Goal: Task Accomplishment & Management: Use online tool/utility

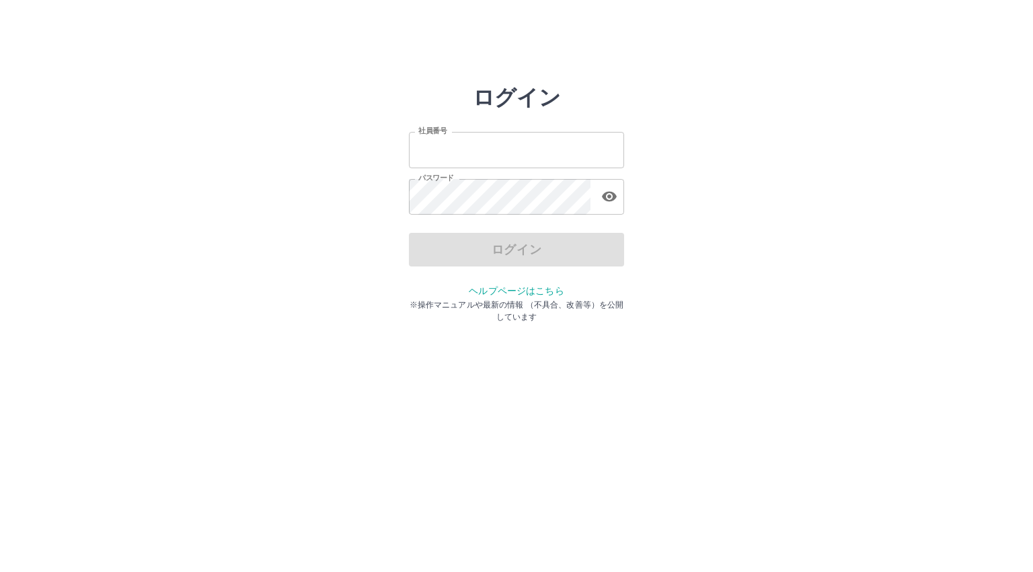
type input "*******"
click at [482, 251] on div "ログイン" at bounding box center [516, 250] width 215 height 34
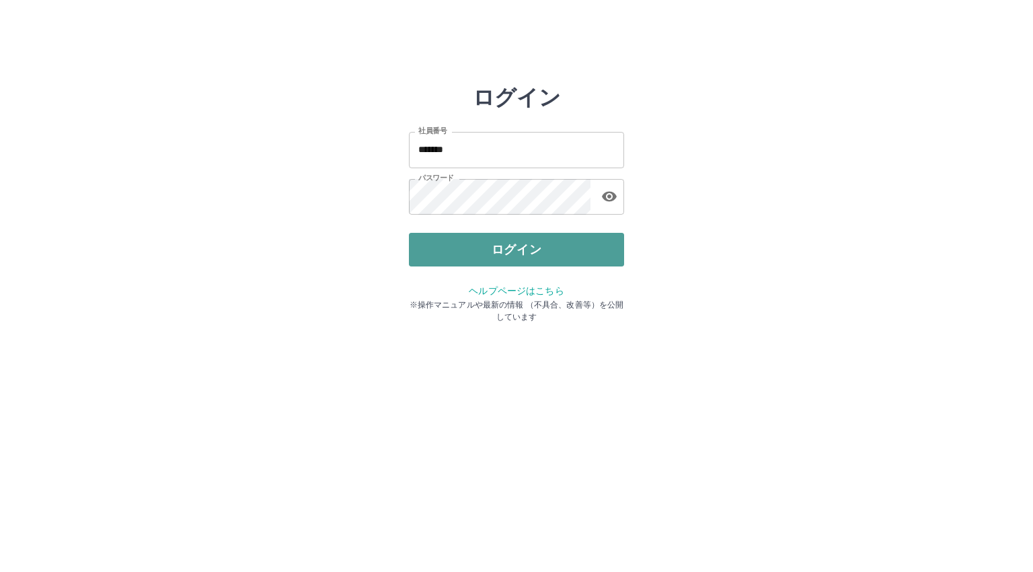
click at [490, 253] on button "ログイン" at bounding box center [516, 250] width 215 height 34
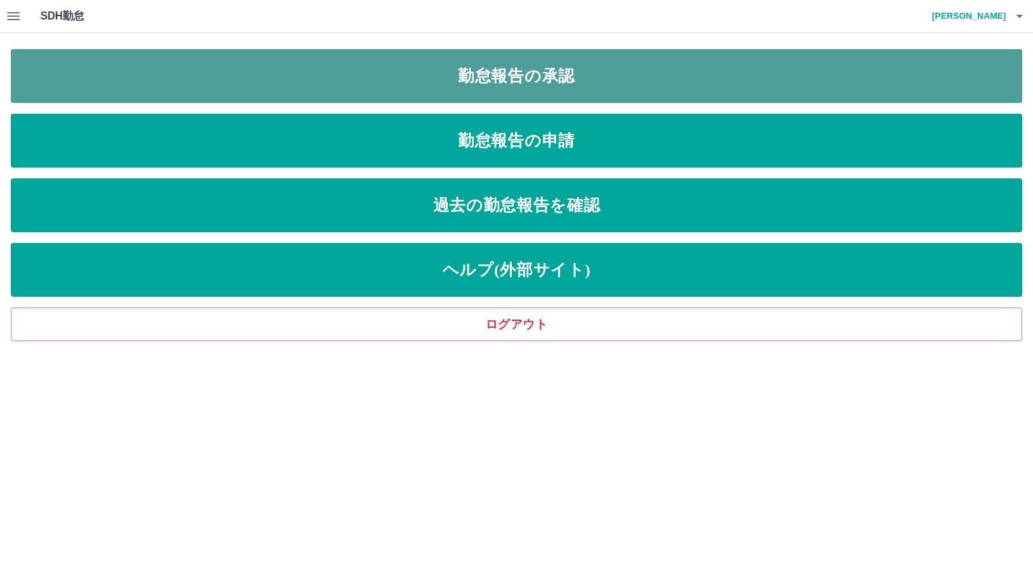
click at [591, 84] on link "勤怠報告の承認" at bounding box center [517, 76] width 1012 height 54
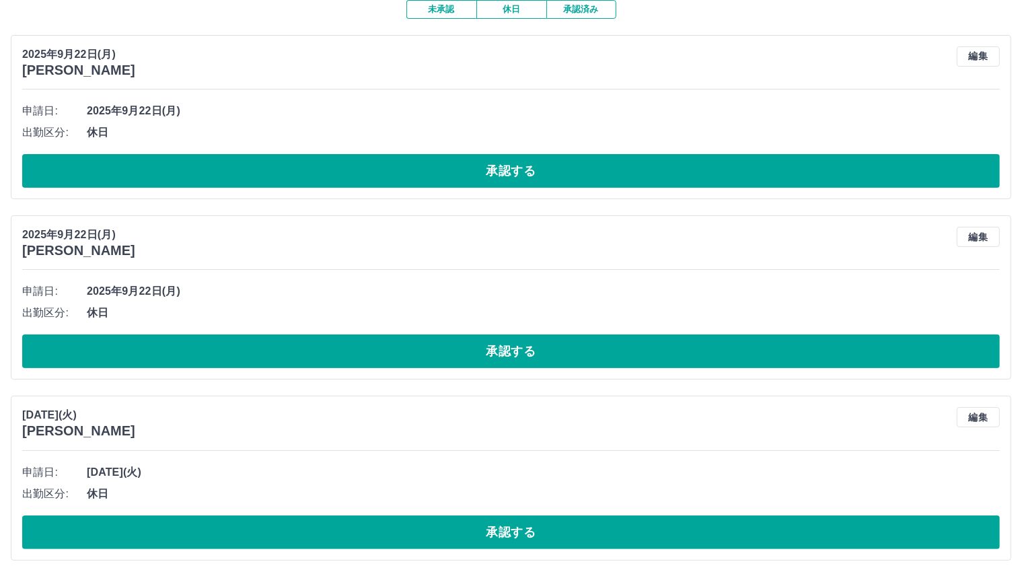
scroll to position [128, 0]
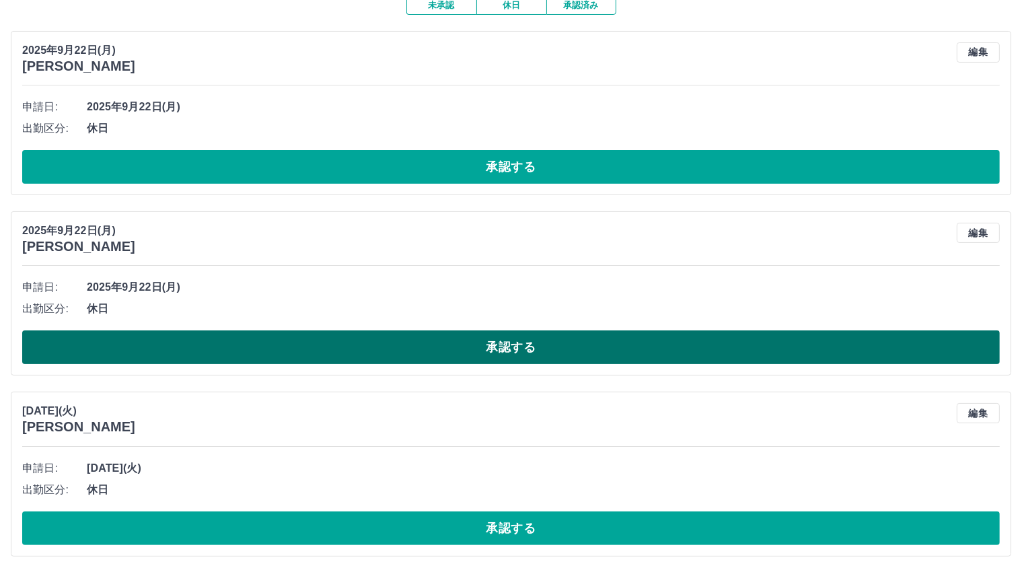
click at [485, 341] on button "承認する" at bounding box center [511, 347] width 978 height 34
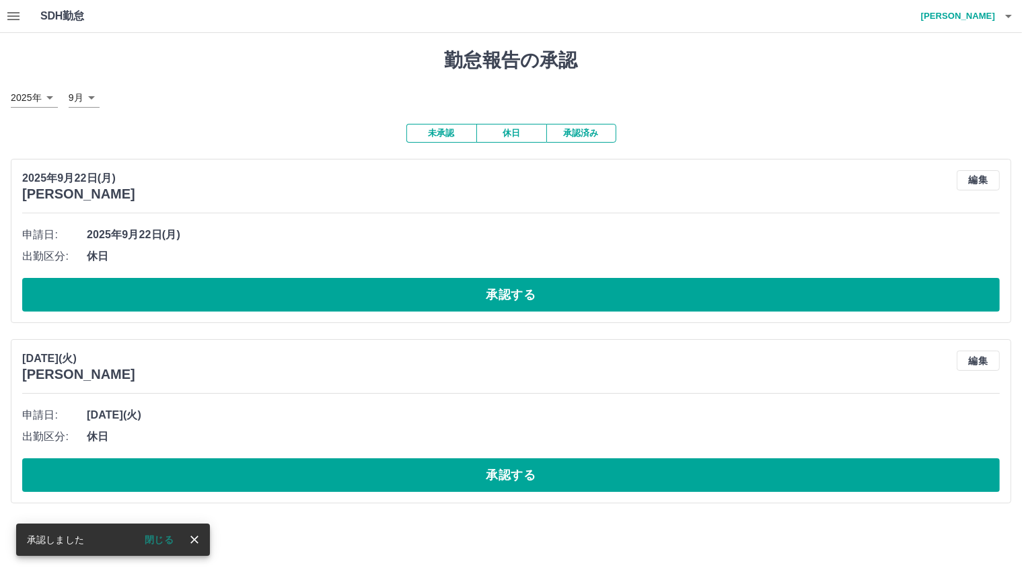
scroll to position [0, 0]
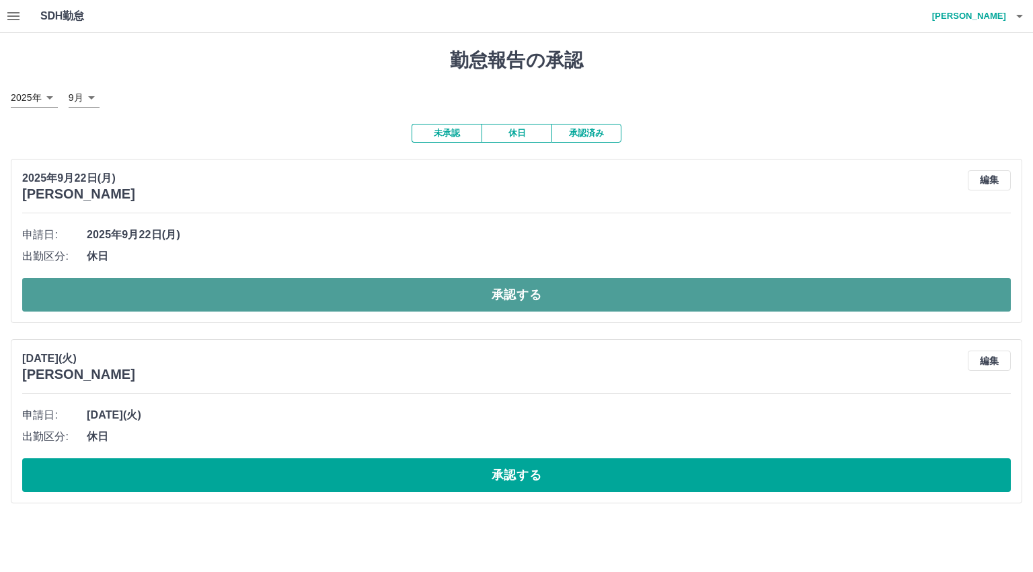
click at [365, 295] on button "承認する" at bounding box center [516, 295] width 989 height 34
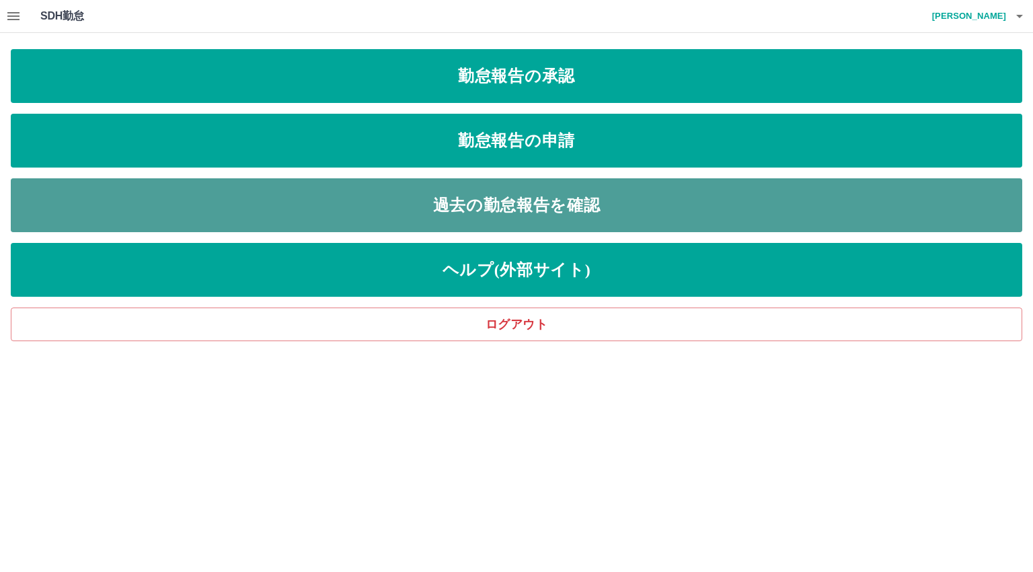
click at [621, 203] on link "過去の勤怠報告を確認" at bounding box center [517, 205] width 1012 height 54
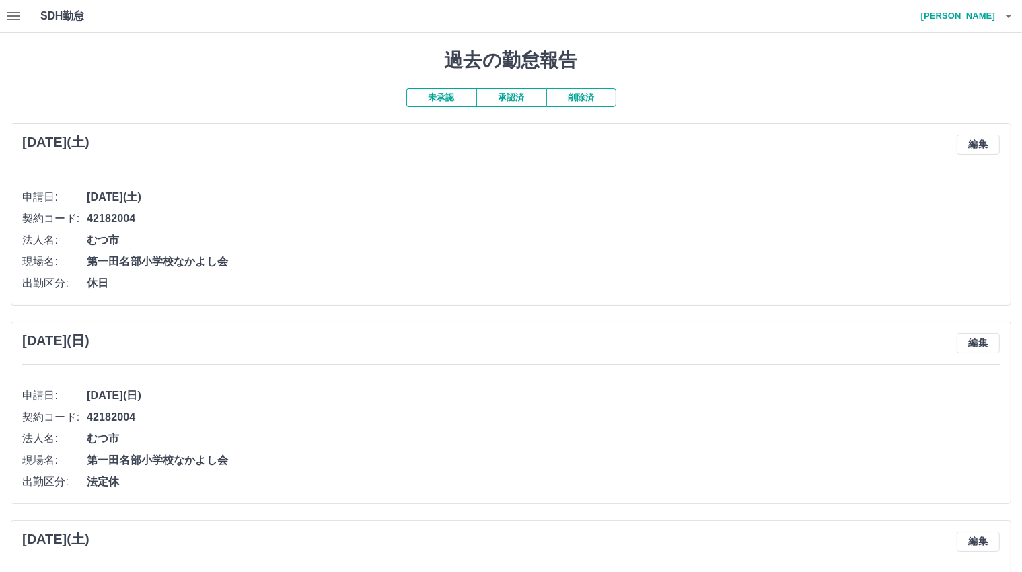
click at [506, 102] on button "承認済" at bounding box center [511, 97] width 70 height 19
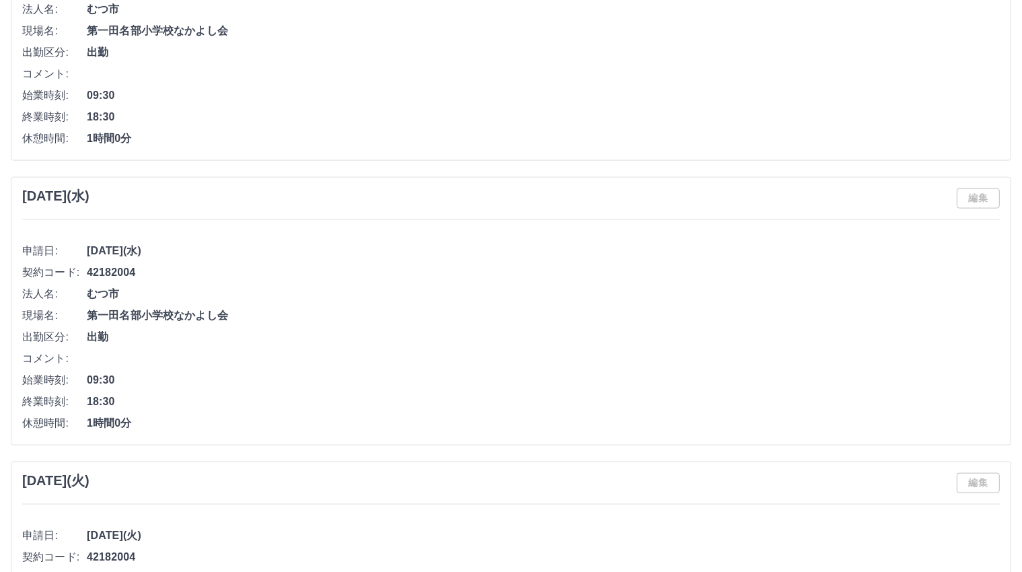
scroll to position [1817, 0]
